Goal: Complete application form

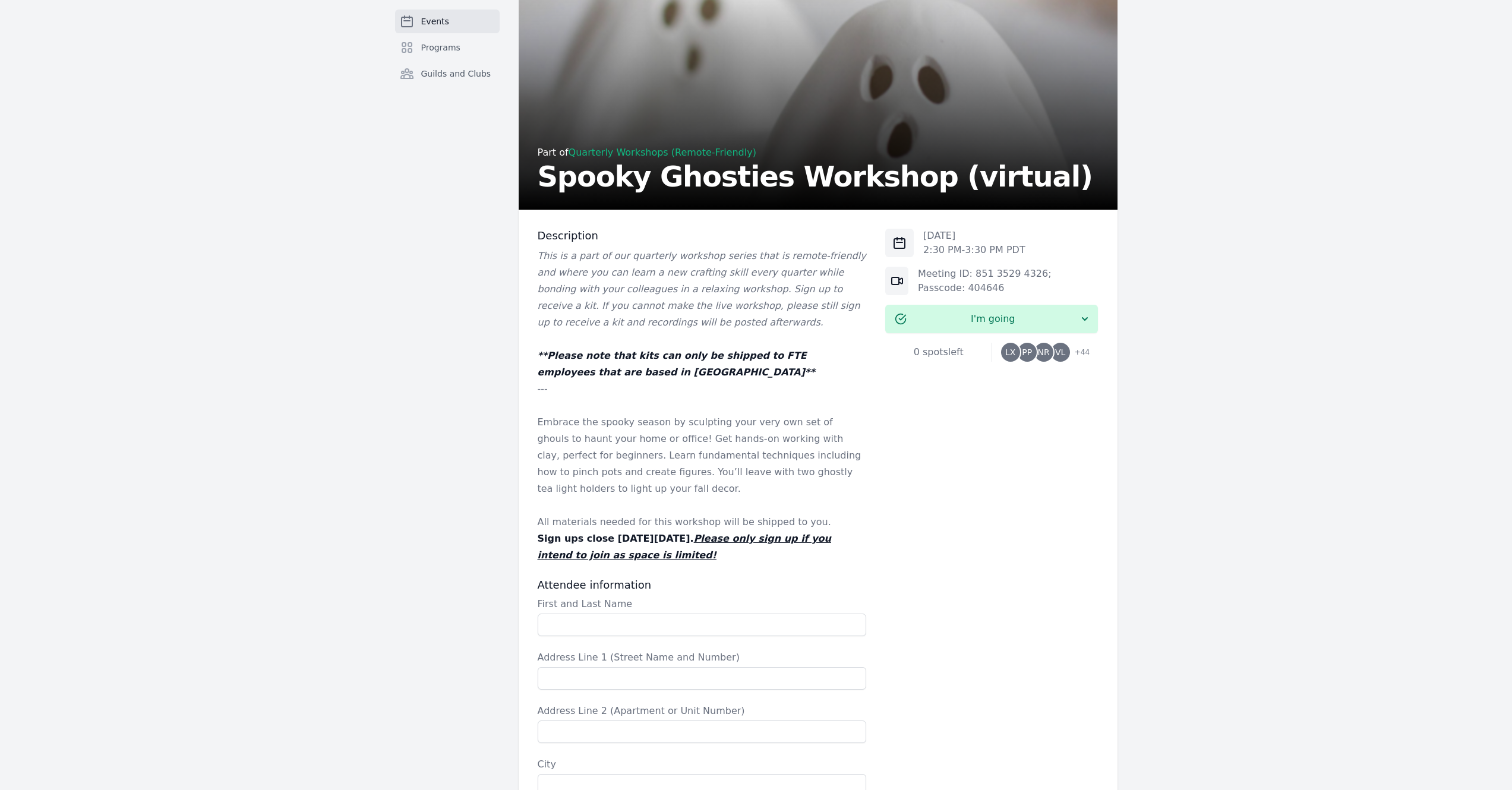
scroll to position [171, 0]
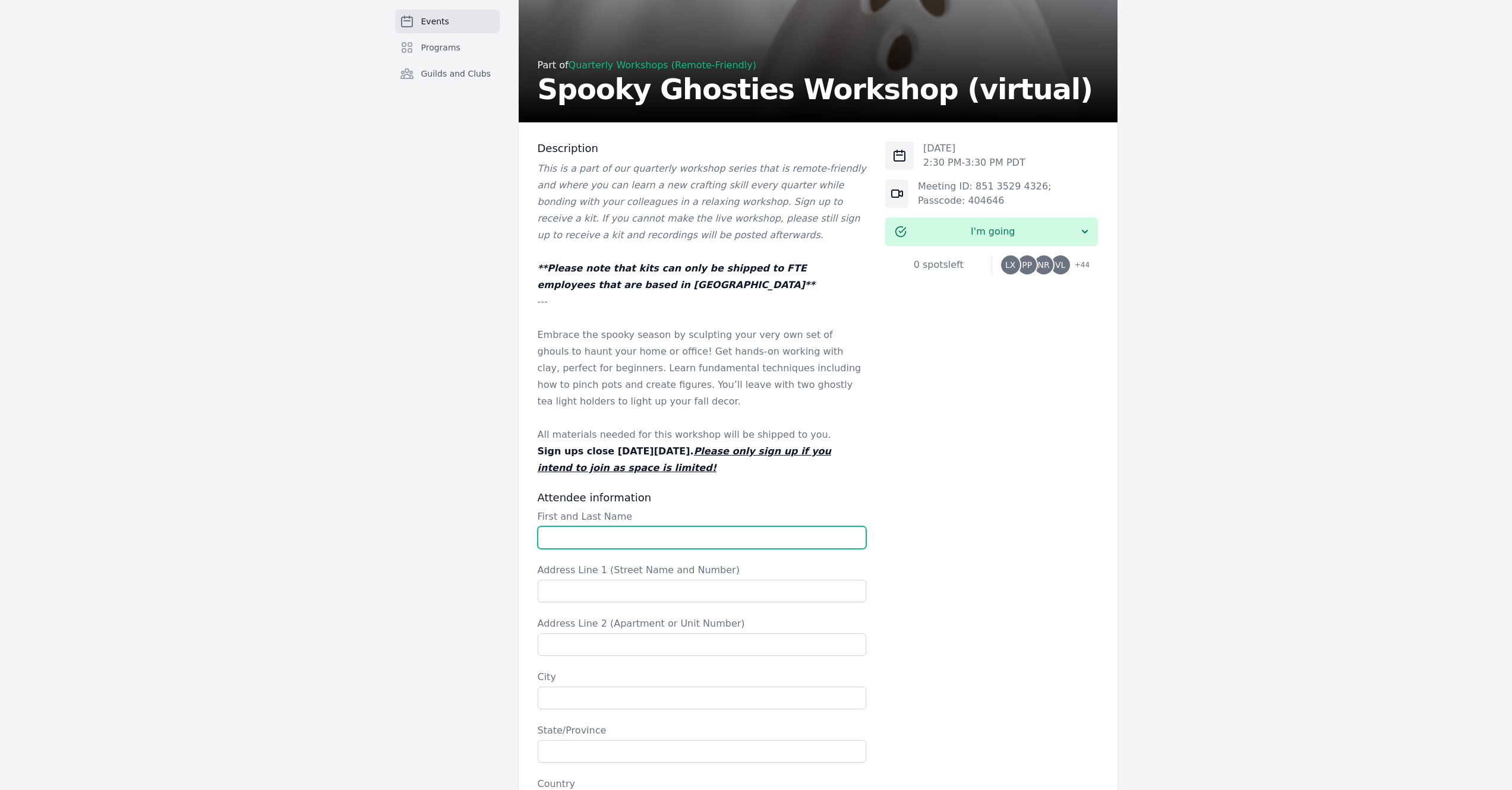
click at [636, 542] on input "First and Last Name" at bounding box center [702, 538] width 329 height 23
type input "[PERSON_NAME]"
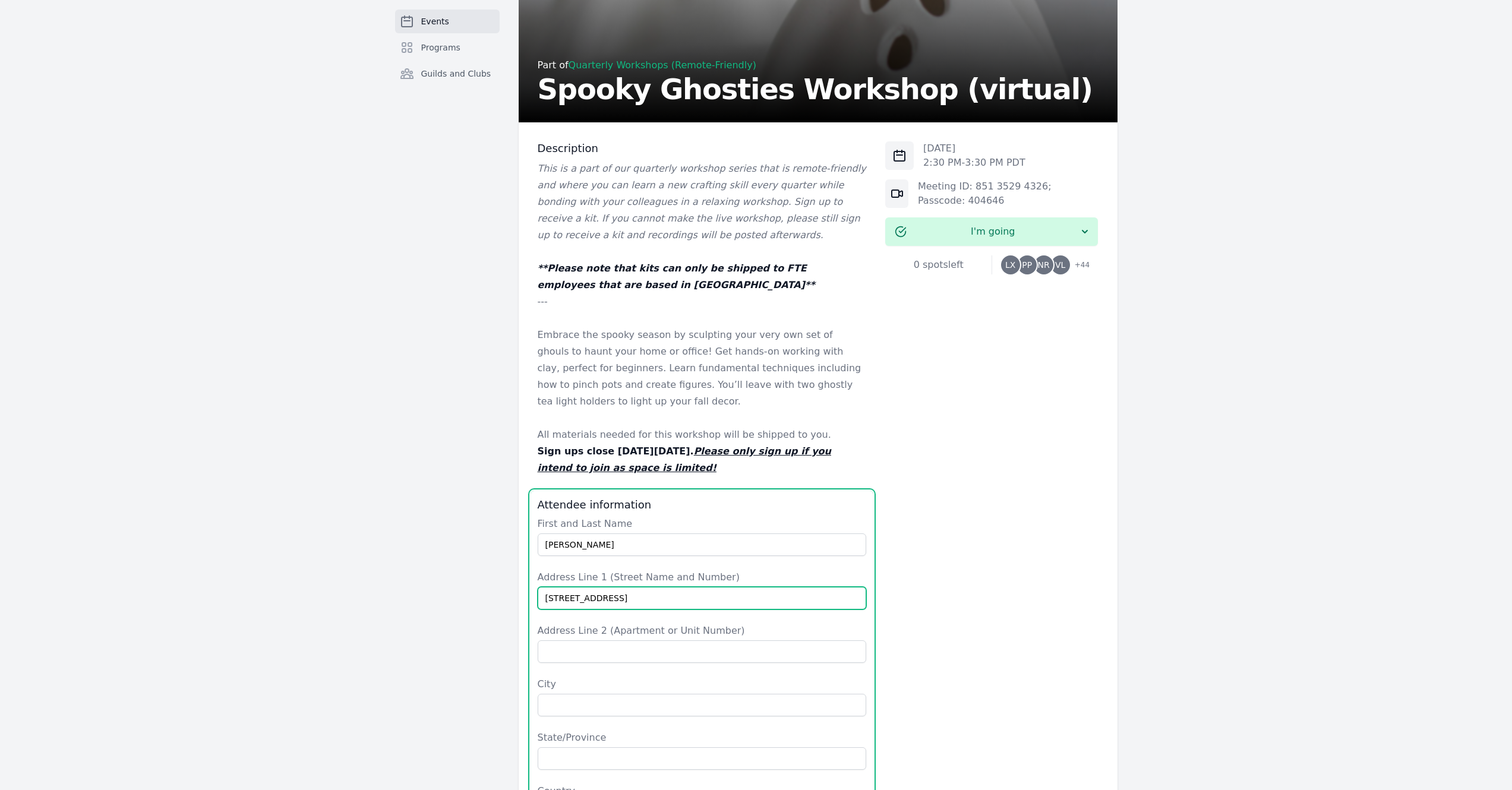
type input "[STREET_ADDRESS]"
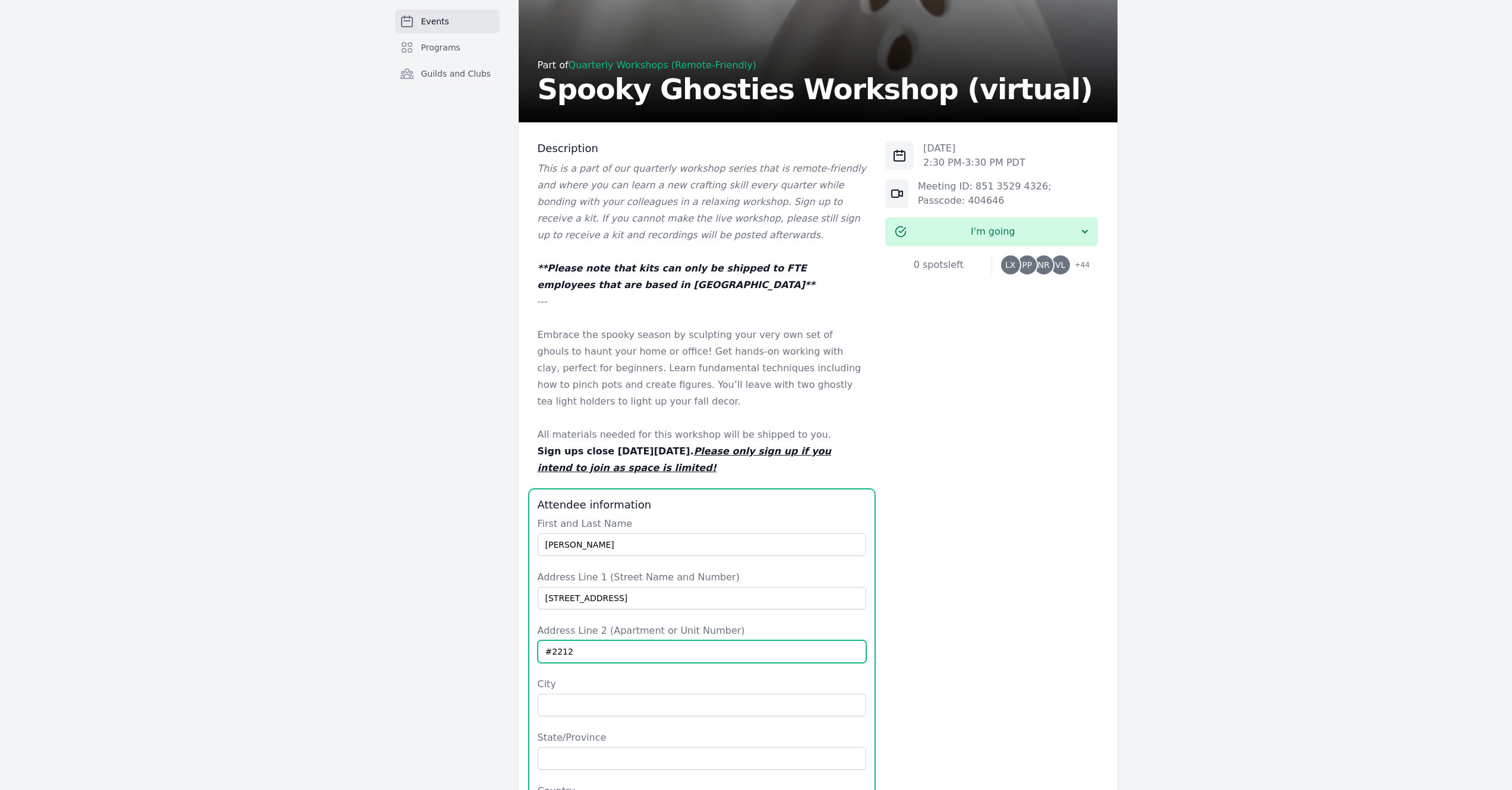
type input "#2212"
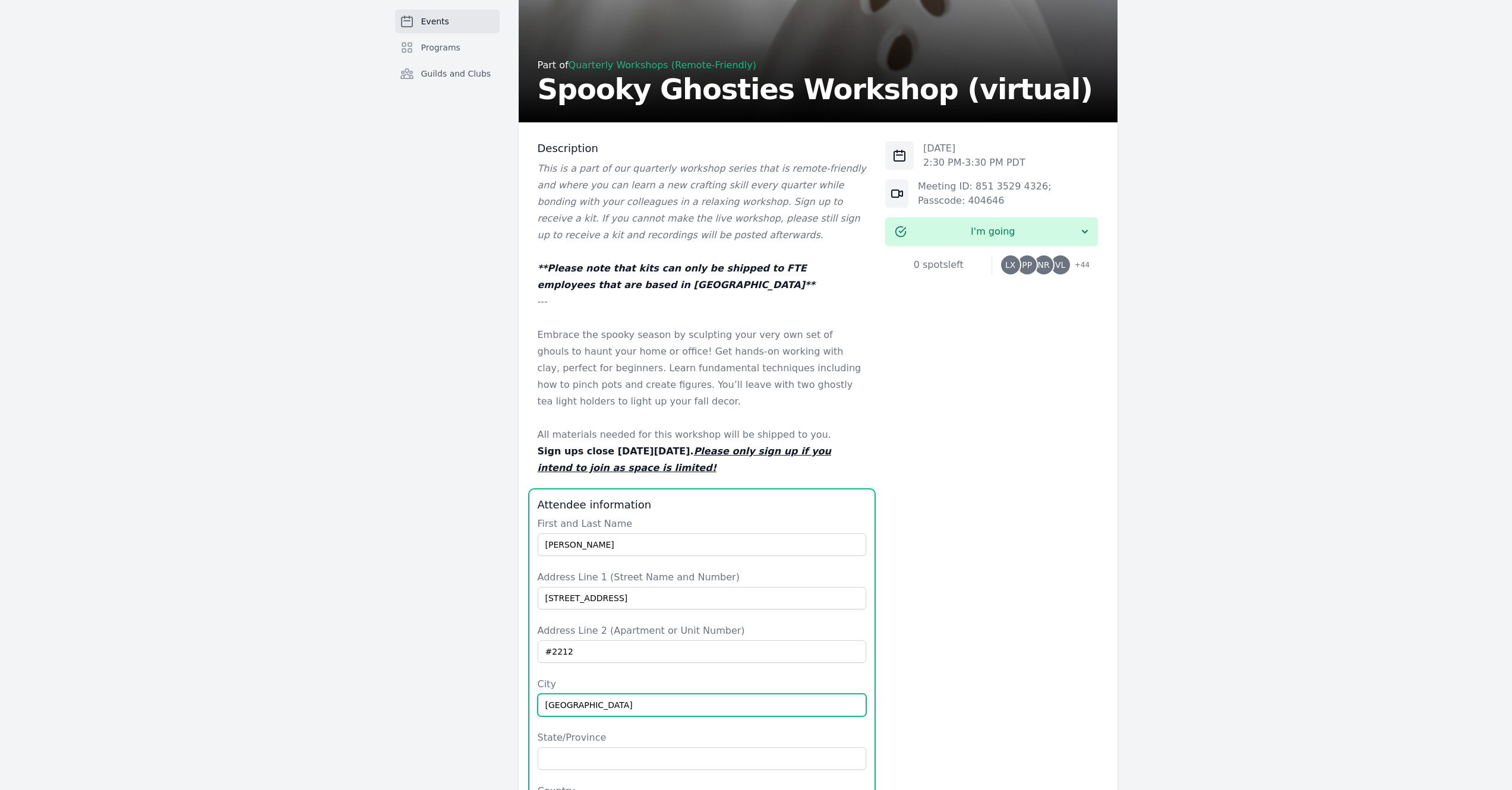
type input "[GEOGRAPHIC_DATA]"
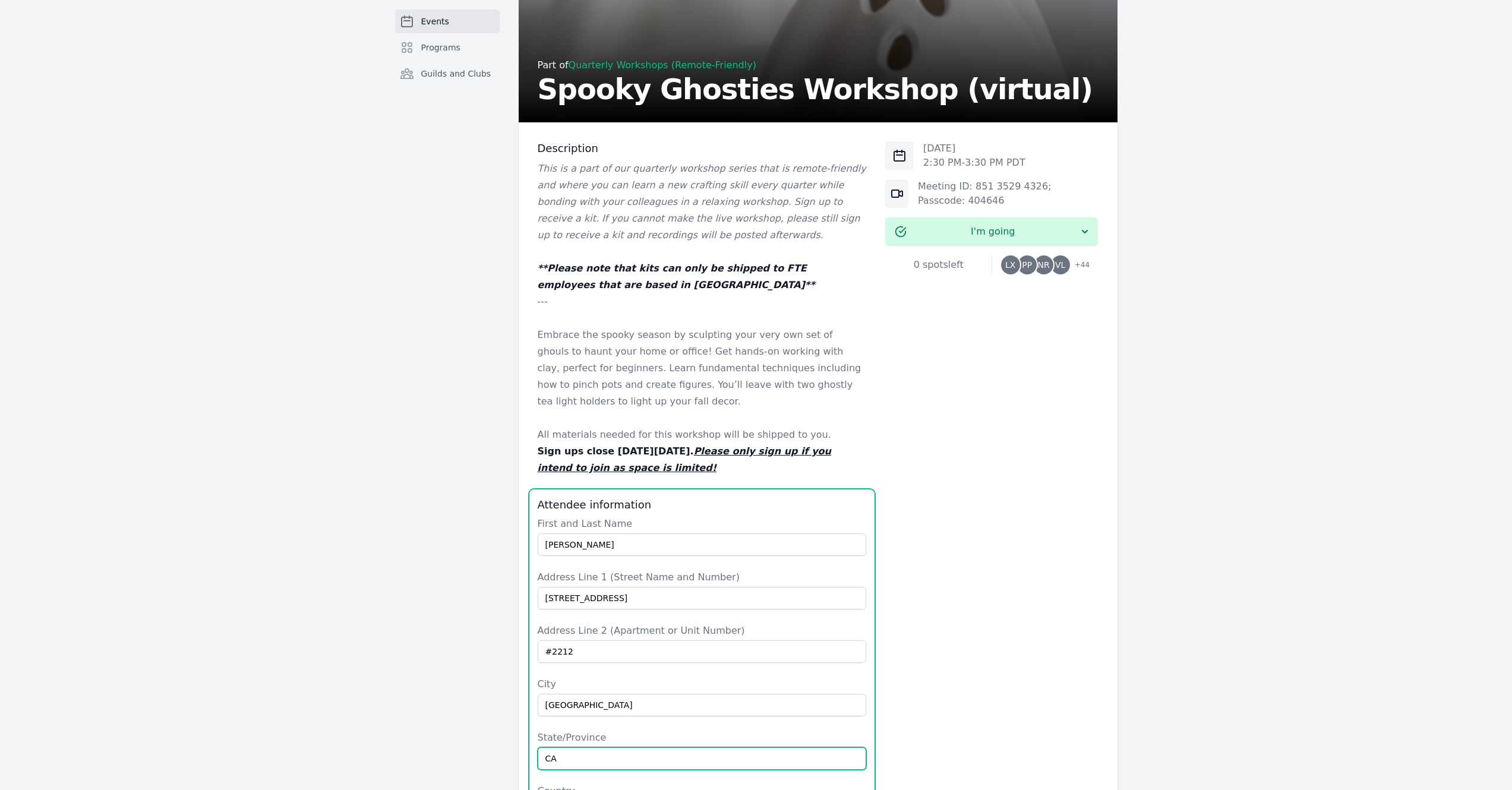
type input "CA"
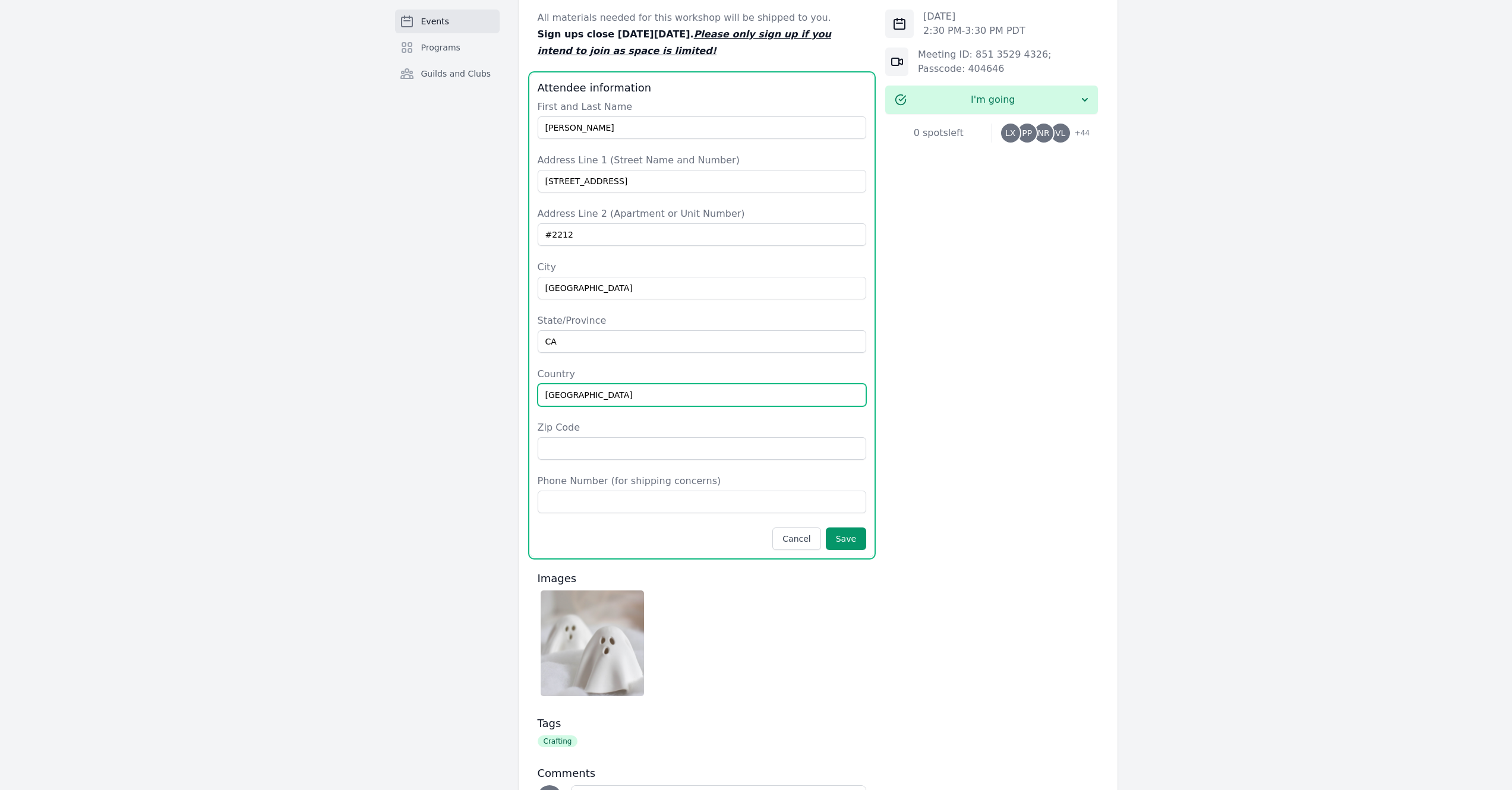
type input "[GEOGRAPHIC_DATA]"
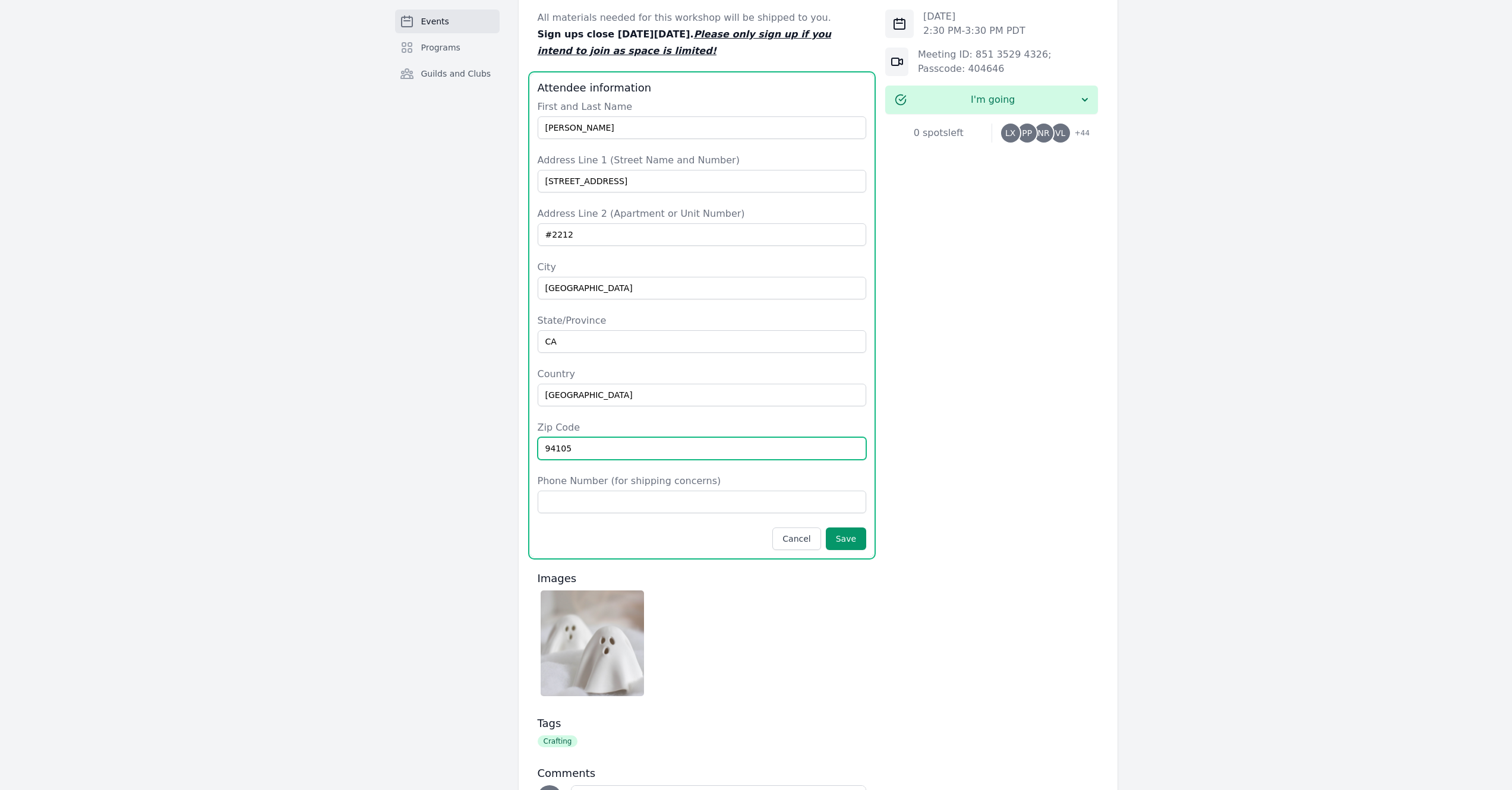
type input "94105"
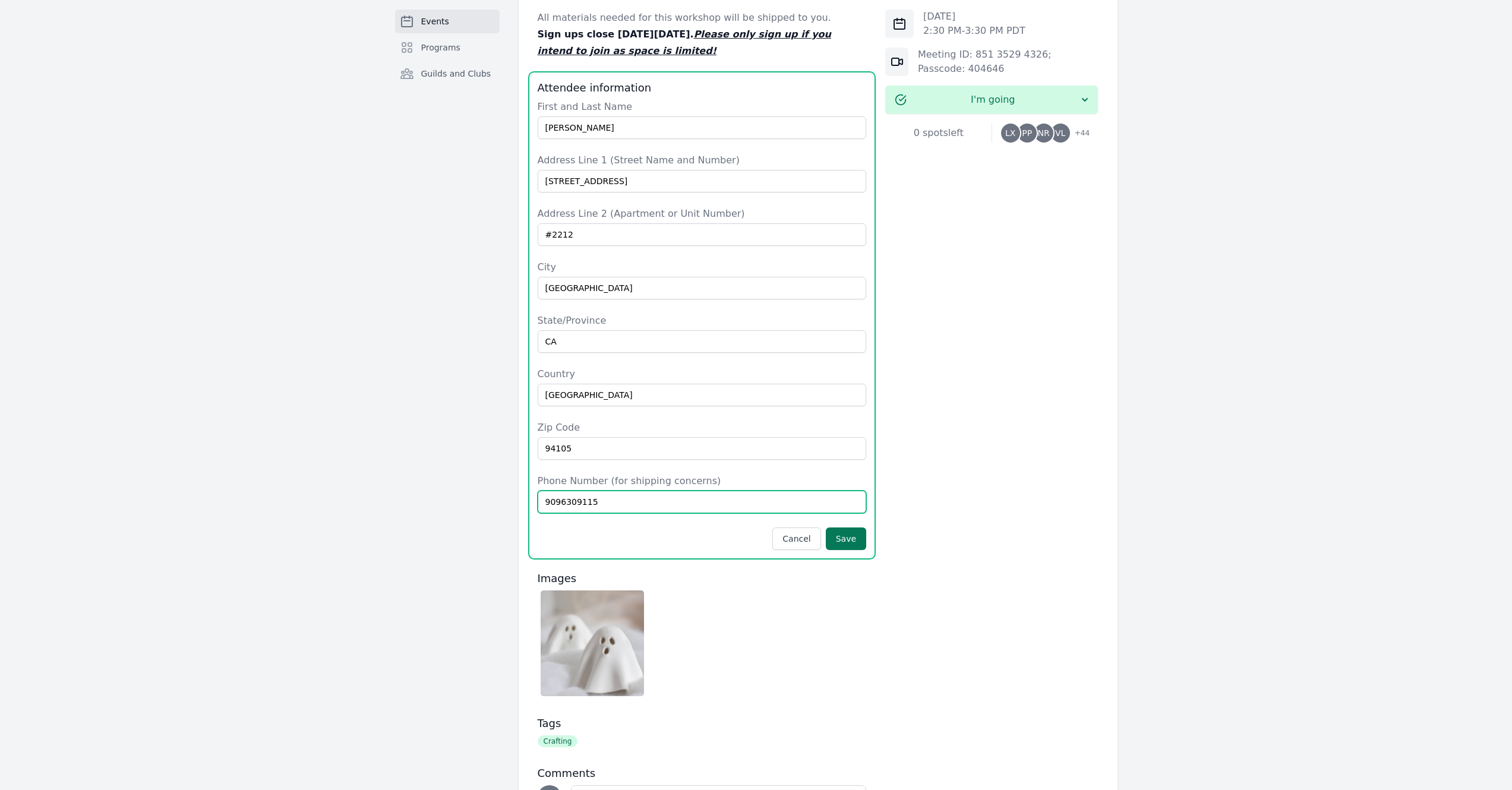
type input "9096309115"
click at [850, 546] on button "Save" at bounding box center [846, 538] width 41 height 23
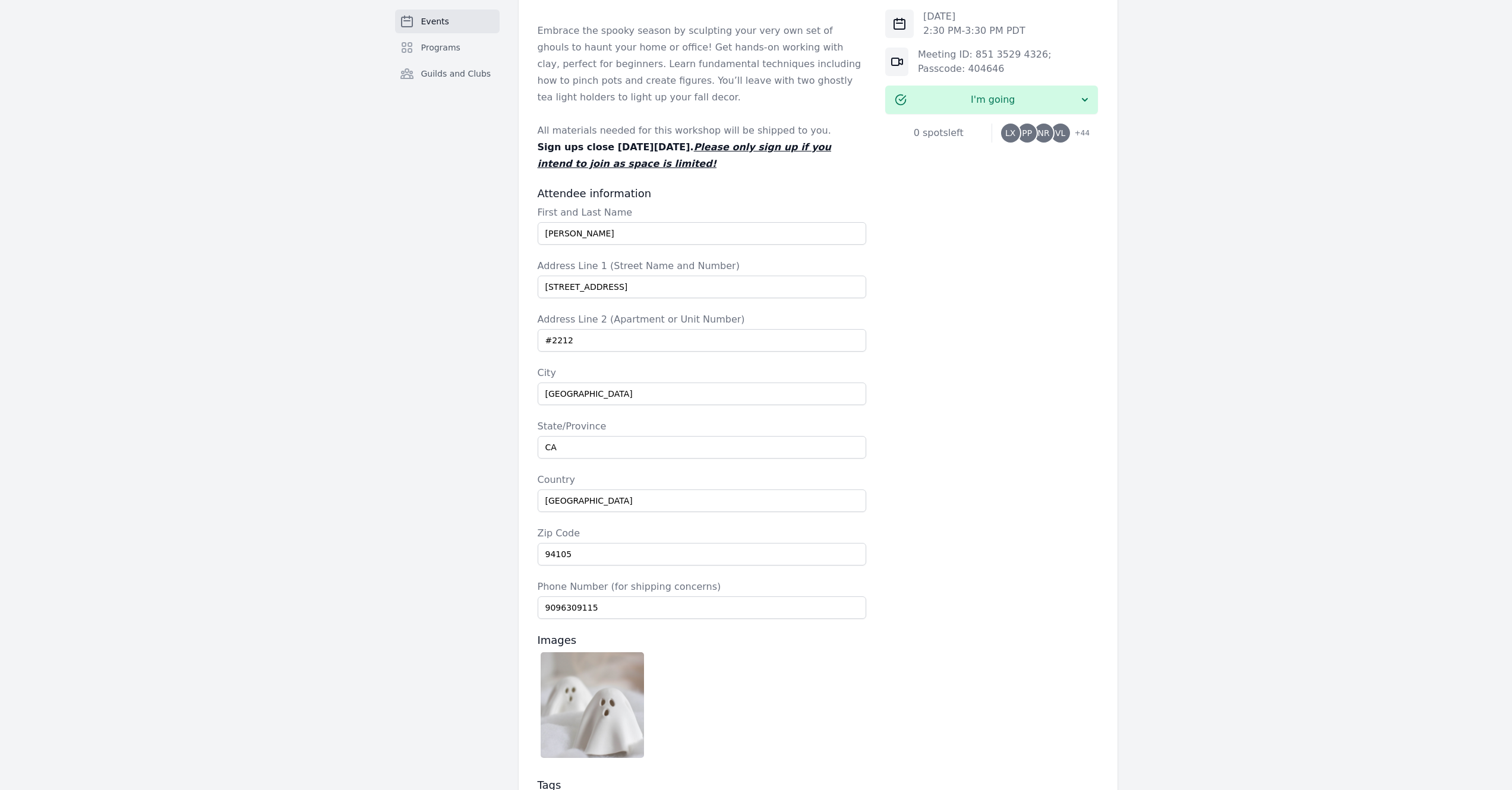
scroll to position [361, 0]
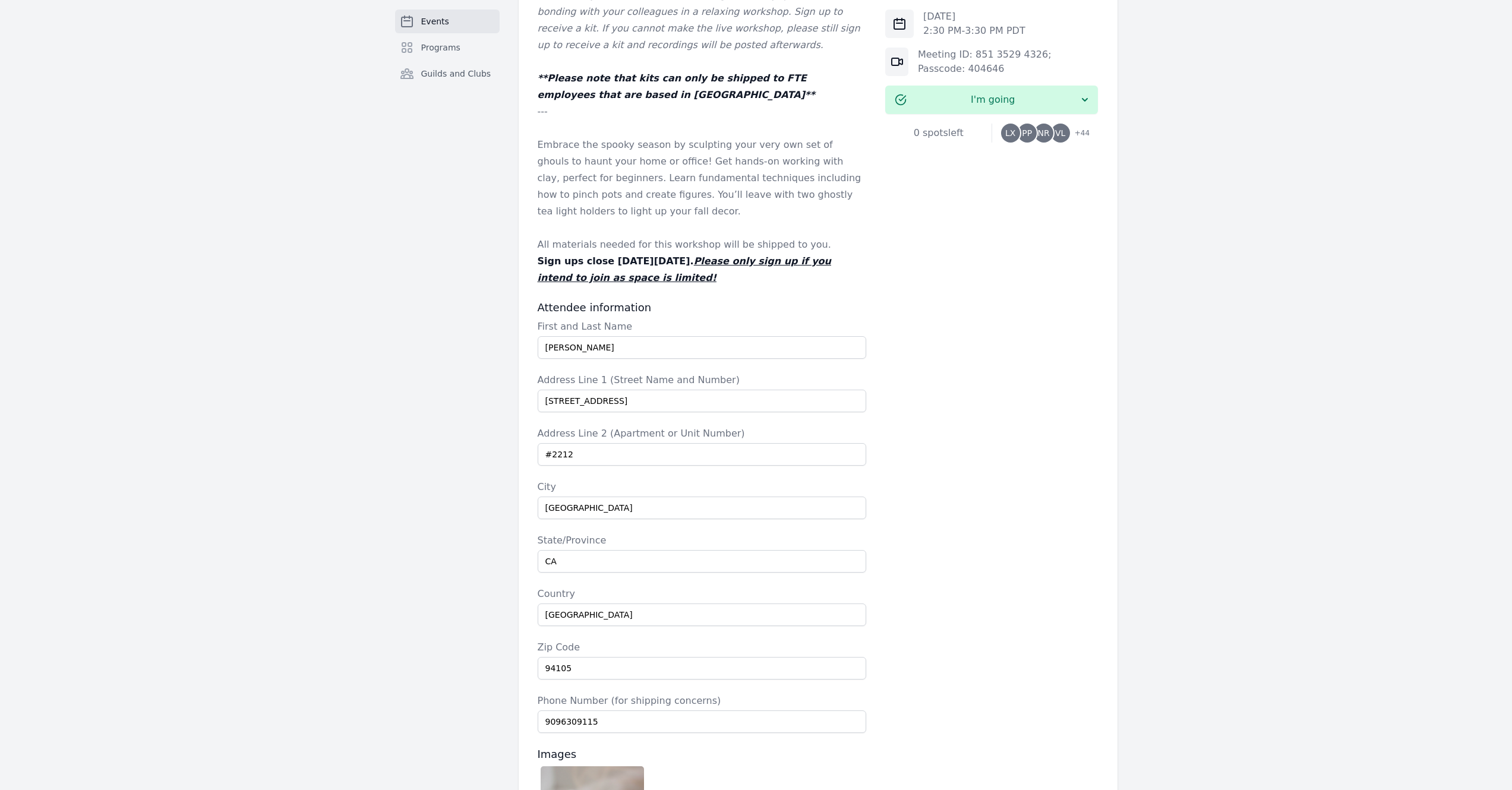
click at [932, 489] on div "[DATE] 2:30 PM - 3:30 PM PDT Meeting ID: 851 3529 4326; Passcode: 404646 I'm go…" at bounding box center [991, 498] width 213 height 1093
